Goal: Task Accomplishment & Management: Manage account settings

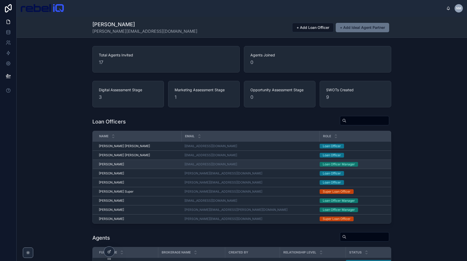
click at [152, 164] on div "[PERSON_NAME] [PERSON_NAME]" at bounding box center [138, 164] width 79 height 4
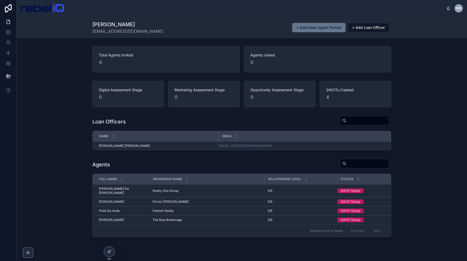
scroll to position [11, 0]
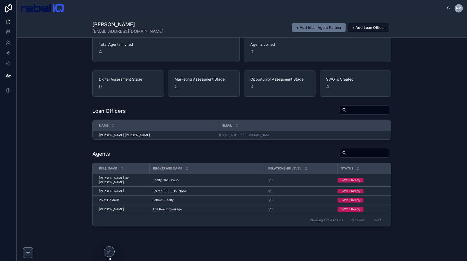
click at [235, 232] on div "[PERSON_NAME] [PERSON_NAME][EMAIL_ADDRESS][DOMAIN_NAME] + Add Ideal Agent Partn…" at bounding box center [242, 133] width 451 height 255
click at [115, 191] on span "[PERSON_NAME]" at bounding box center [111, 191] width 25 height 4
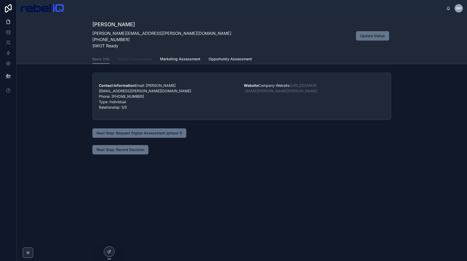
click at [131, 59] on span "Digital Assessment" at bounding box center [135, 58] width 34 height 5
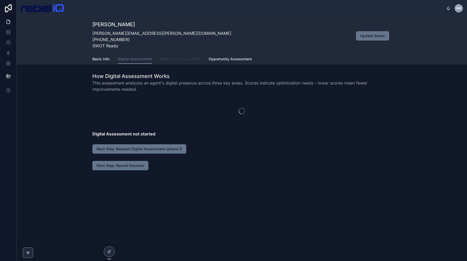
click at [184, 61] on span "Marketing Assessment" at bounding box center [180, 58] width 40 height 5
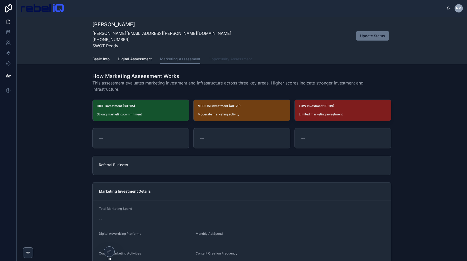
click at [233, 61] on span "Opportunity Assessment" at bounding box center [230, 58] width 43 height 5
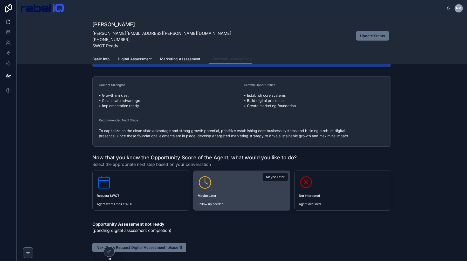
scroll to position [137, 0]
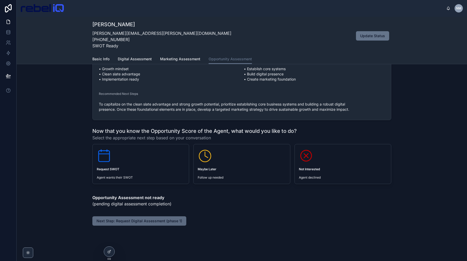
click at [143, 222] on span "Next Step: Request Digital Assessment (phase 1)" at bounding box center [140, 220] width 86 height 5
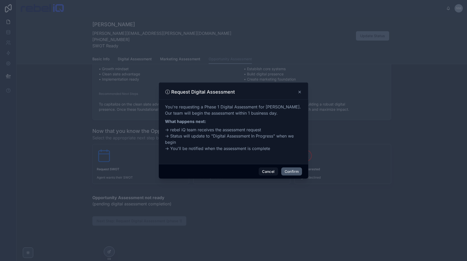
click at [293, 171] on button "Confirm" at bounding box center [291, 171] width 21 height 8
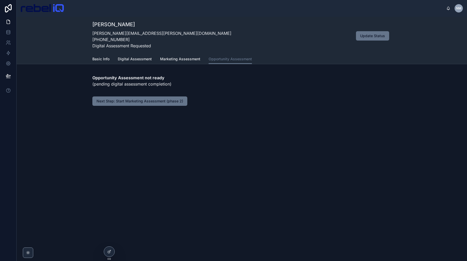
click at [232, 168] on div "[PERSON_NAME] [PERSON_NAME][EMAIL_ADDRESS][PERSON_NAME][DOMAIN_NAME] [PHONE_NUM…" at bounding box center [242, 139] width 451 height 244
click at [128, 57] on span "Digital Assessment" at bounding box center [135, 58] width 34 height 5
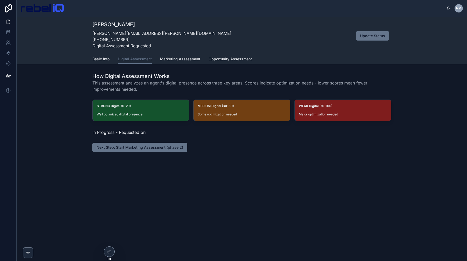
click at [187, 83] on span "This assessment analyzes an agent's digital presence across three key areas. Sc…" at bounding box center [241, 86] width 299 height 12
click at [167, 145] on span "Next Step: Start Marketing Assessment (phase 2)" at bounding box center [140, 147] width 87 height 5
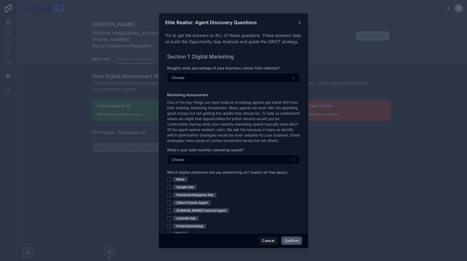
click at [293, 240] on button "Confirm" at bounding box center [291, 240] width 21 height 8
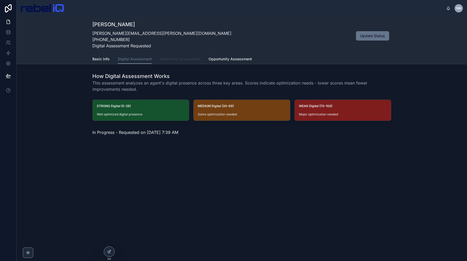
click at [177, 60] on span "Marketing Assessment" at bounding box center [180, 58] width 40 height 5
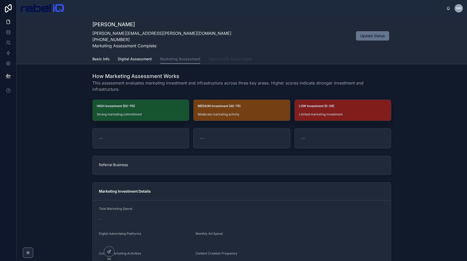
click at [223, 60] on span "Opportunity Assessment" at bounding box center [230, 58] width 43 height 5
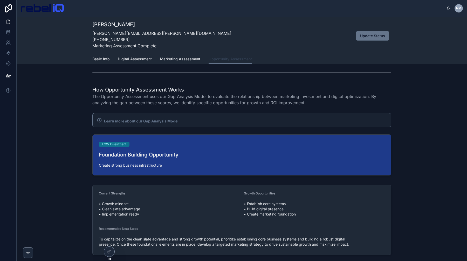
scroll to position [104, 0]
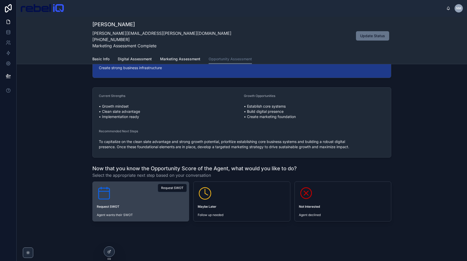
click at [148, 212] on div "Request SWOT Agent wants their SWOT" at bounding box center [141, 200] width 96 height 39
click at [168, 187] on span "Request SWOT" at bounding box center [172, 188] width 22 height 4
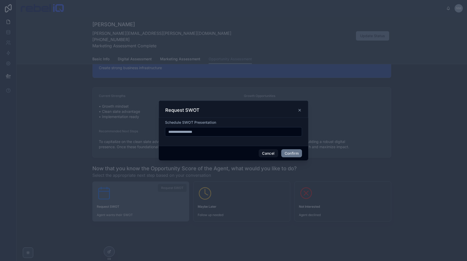
click at [255, 131] on input "text" at bounding box center [233, 131] width 137 height 7
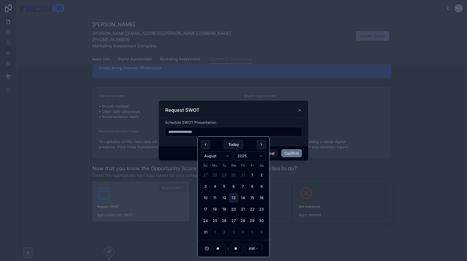
click at [233, 197] on button "13" at bounding box center [233, 197] width 9 height 9
type input "**********"
click at [296, 152] on button "Confirm" at bounding box center [291, 153] width 21 height 8
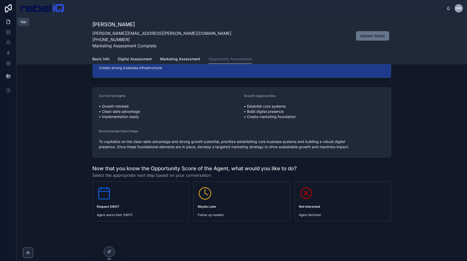
click at [8, 21] on icon at bounding box center [8, 21] width 5 height 5
click at [6, 19] on icon at bounding box center [8, 21] width 5 height 5
click at [9, 20] on icon at bounding box center [8, 21] width 5 height 5
click at [175, 28] on div "[PERSON_NAME] [PERSON_NAME][EMAIL_ADDRESS][PERSON_NAME][DOMAIN_NAME] [PHONE_NUM…" at bounding box center [241, 36] width 299 height 30
click at [46, 9] on img at bounding box center [42, 8] width 43 height 8
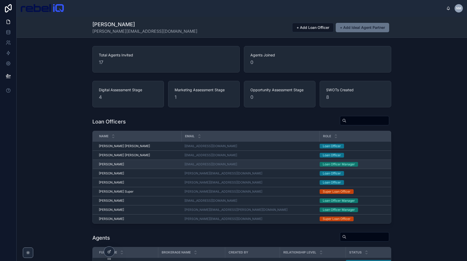
click at [140, 165] on div "[PERSON_NAME] [PERSON_NAME]" at bounding box center [138, 164] width 79 height 4
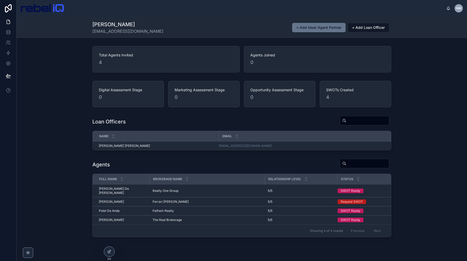
click at [241, 115] on div "Loan Officers Name Email [PERSON_NAME] [PERSON_NAME] [PERSON_NAME] [PERSON_NAME…" at bounding box center [242, 132] width 451 height 39
click at [409, 113] on div "Total Agents Invited 4 Agents Joined 0 Digital Assessment Stage 0 Marketing Ass…" at bounding box center [242, 141] width 451 height 195
click at [115, 209] on span "Polet De Anda" at bounding box center [109, 210] width 21 height 4
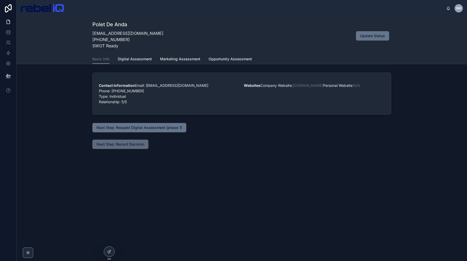
click at [117, 147] on span "Next Step: Record Decision" at bounding box center [121, 143] width 48 height 5
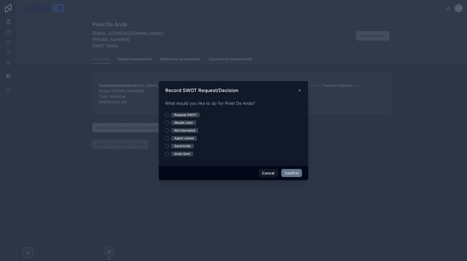
click at [193, 114] on div "Request SWOT" at bounding box center [185, 114] width 22 height 5
click at [169, 114] on button "Request SWOT" at bounding box center [167, 115] width 4 height 4
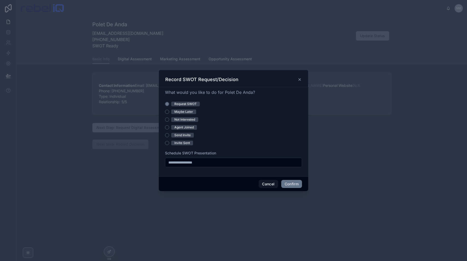
click at [233, 166] on div at bounding box center [233, 162] width 137 height 9
click at [240, 165] on input "text" at bounding box center [233, 162] width 137 height 7
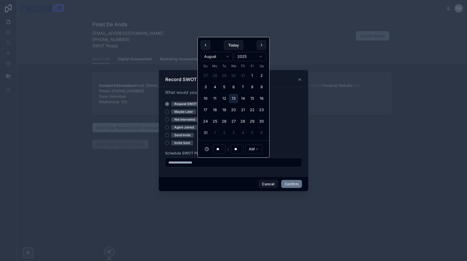
click at [232, 99] on button "13" at bounding box center [233, 98] width 9 height 9
type input "**********"
click at [290, 181] on button "Confirm" at bounding box center [291, 184] width 21 height 8
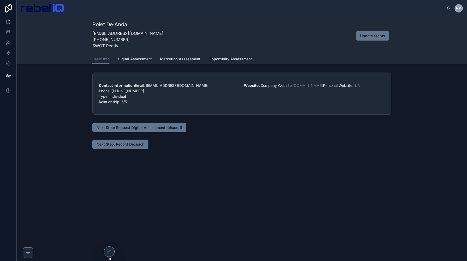
click at [225, 221] on div "Polet De Anda [EMAIL_ADDRESS][DOMAIN_NAME] [PHONE_NUMBER] SWOT Ready Update Sta…" at bounding box center [242, 139] width 451 height 244
click at [231, 58] on span "Opportunity Assessment" at bounding box center [230, 58] width 43 height 5
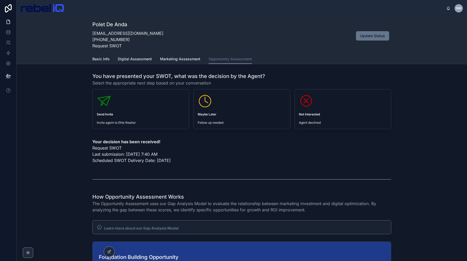
click at [31, 6] on img at bounding box center [42, 8] width 43 height 8
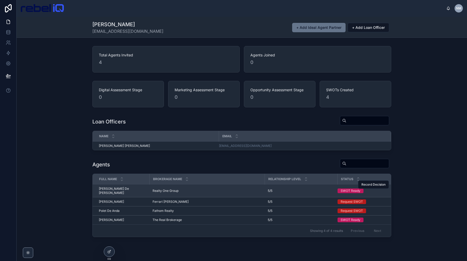
click at [220, 193] on div "Realty One Group Realty One Group" at bounding box center [207, 190] width 109 height 4
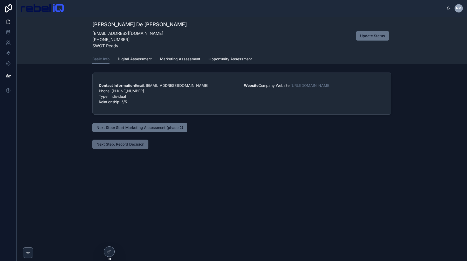
click at [121, 147] on span "Next Step: Record Decision" at bounding box center [121, 143] width 48 height 5
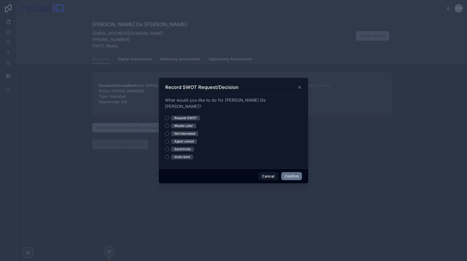
click at [189, 116] on div "Request SWOT" at bounding box center [185, 118] width 22 height 5
click at [169, 116] on button "Request SWOT" at bounding box center [167, 118] width 4 height 4
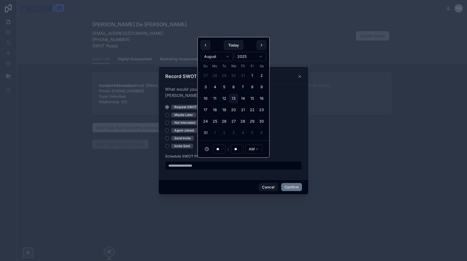
click at [215, 162] on input "text" at bounding box center [233, 165] width 137 height 7
click at [236, 96] on button "13" at bounding box center [233, 98] width 9 height 9
type input "**********"
click at [297, 186] on button "Confirm" at bounding box center [291, 187] width 21 height 8
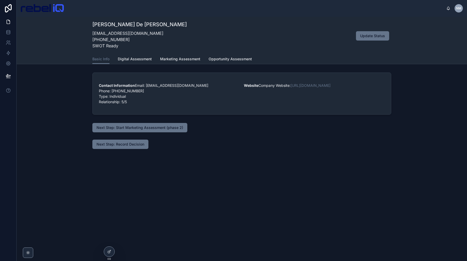
click at [228, 212] on div "[PERSON_NAME] De [PERSON_NAME] [EMAIL_ADDRESS][DOMAIN_NAME] [PHONE_NUMBER] SWOT…" at bounding box center [242, 139] width 451 height 244
click at [31, 8] on img at bounding box center [42, 8] width 43 height 8
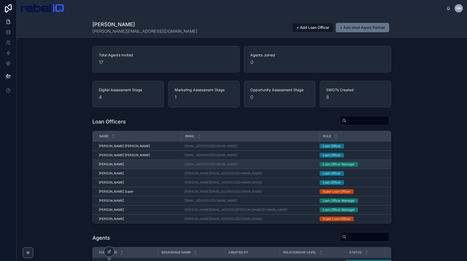
click at [124, 162] on div "[PERSON_NAME] [PERSON_NAME]" at bounding box center [138, 164] width 79 height 4
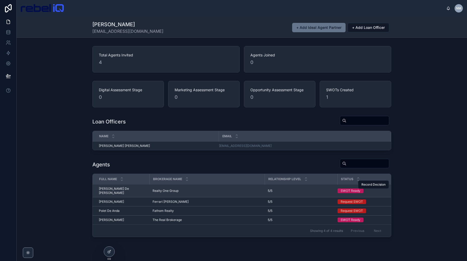
click at [168, 194] on td "Realty One Group Realty One Group" at bounding box center [207, 190] width 115 height 13
click at [104, 189] on td "[PERSON_NAME] [PERSON_NAME] De [PERSON_NAME]" at bounding box center [121, 190] width 57 height 13
click at [372, 186] on span "Record Decision" at bounding box center [374, 184] width 24 height 4
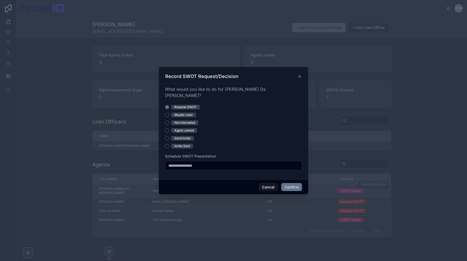
click at [212, 163] on input "**********" at bounding box center [233, 165] width 137 height 7
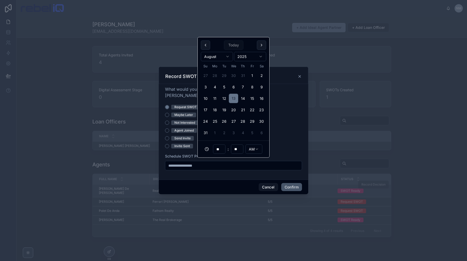
click at [285, 183] on button "Confirm" at bounding box center [291, 187] width 21 height 8
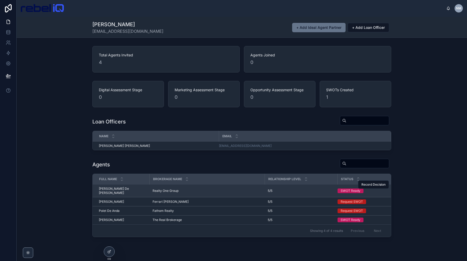
click at [320, 243] on div "[PERSON_NAME] [PERSON_NAME][EMAIL_ADDRESS][DOMAIN_NAME] + Add Ideal Agent Partn…" at bounding box center [242, 144] width 451 height 255
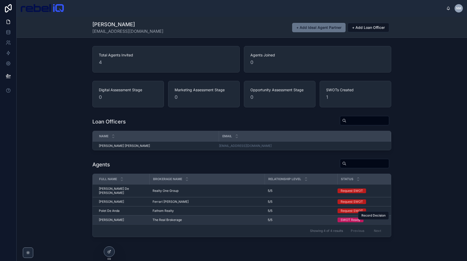
click at [268, 219] on span "5/5" at bounding box center [270, 220] width 5 height 4
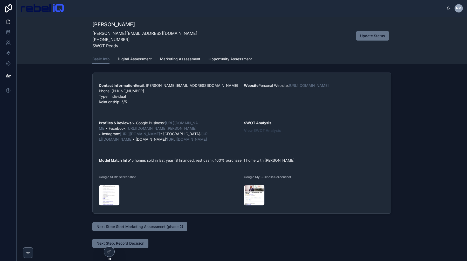
click at [266, 132] on strong "View SWOT Analysis" at bounding box center [262, 130] width 37 height 4
